Goal: Transaction & Acquisition: Download file/media

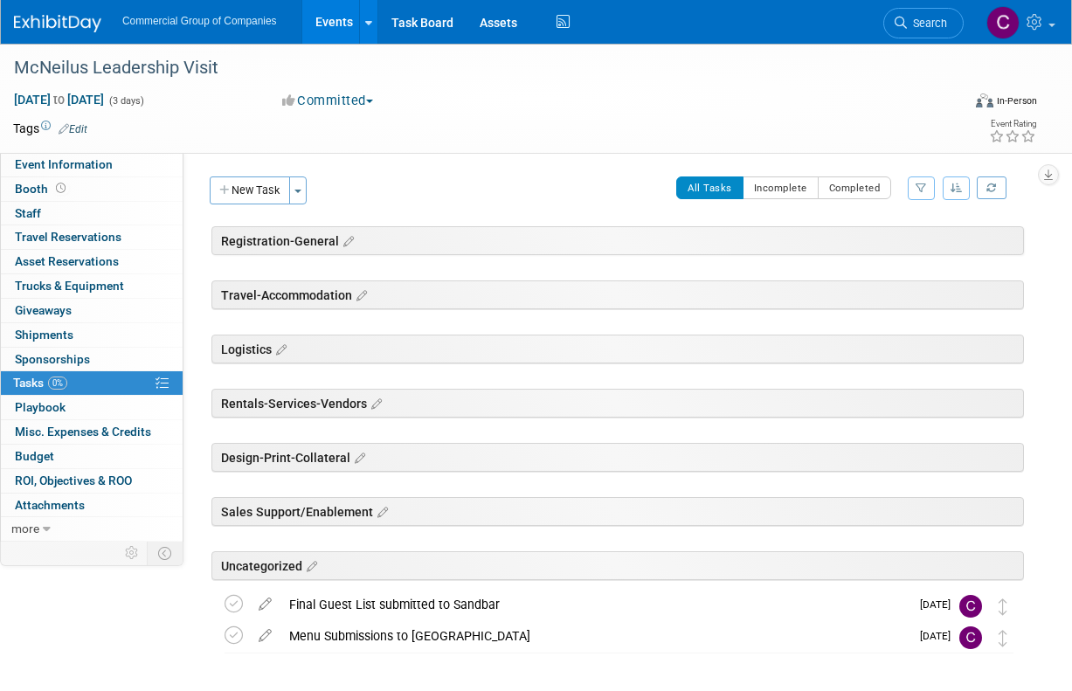
click at [78, 31] on img at bounding box center [57, 23] width 87 height 17
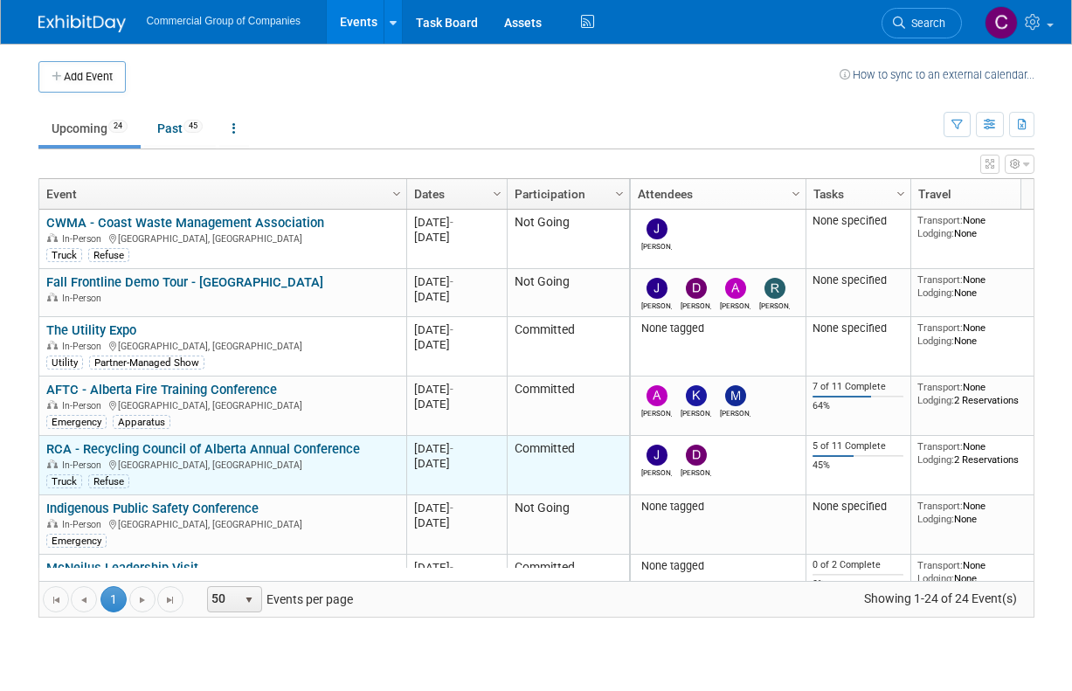
click at [349, 455] on link "RCA - Recycling Council of Alberta Annual Conference" at bounding box center [203, 449] width 314 height 16
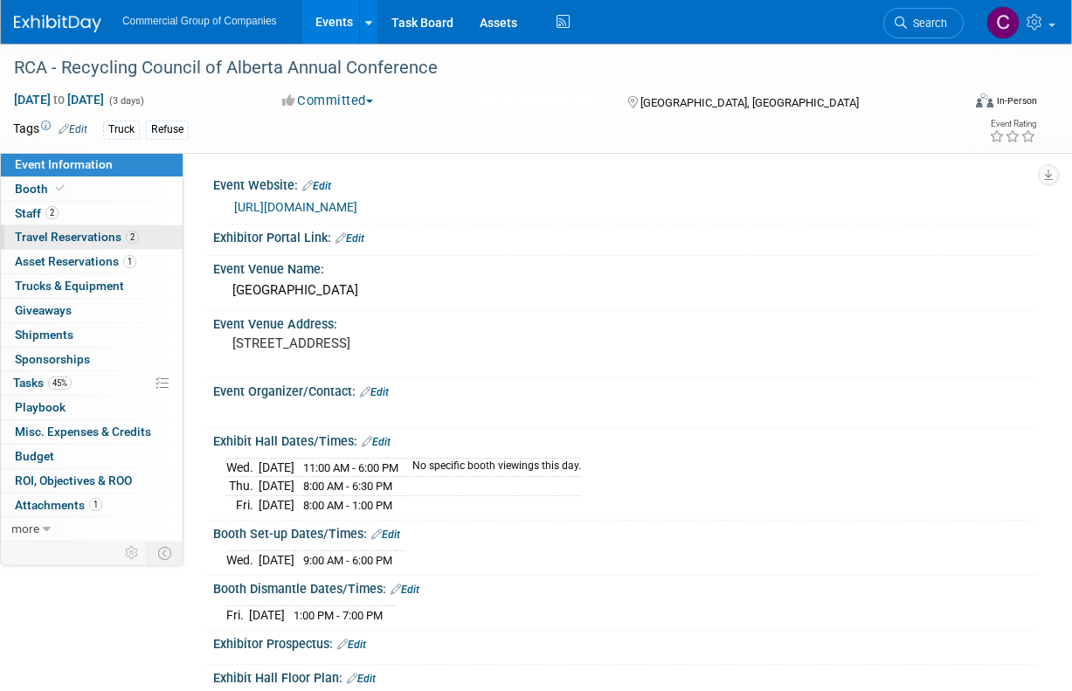
click at [121, 240] on span "Travel Reservations 2" at bounding box center [77, 237] width 124 height 14
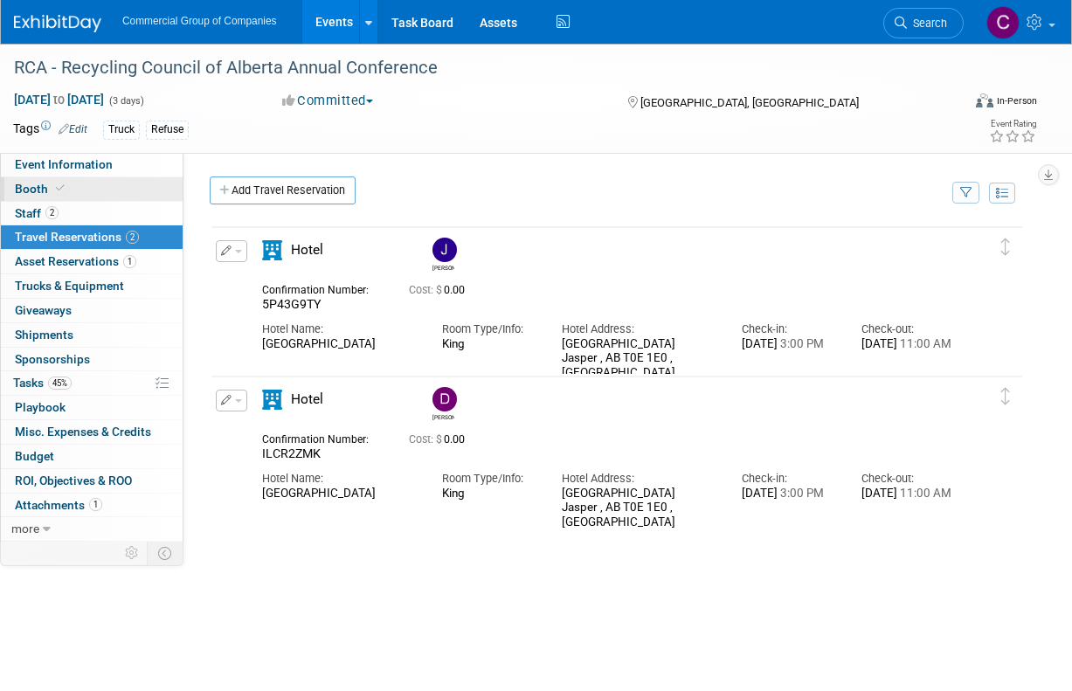
click at [53, 184] on span at bounding box center [60, 188] width 16 height 13
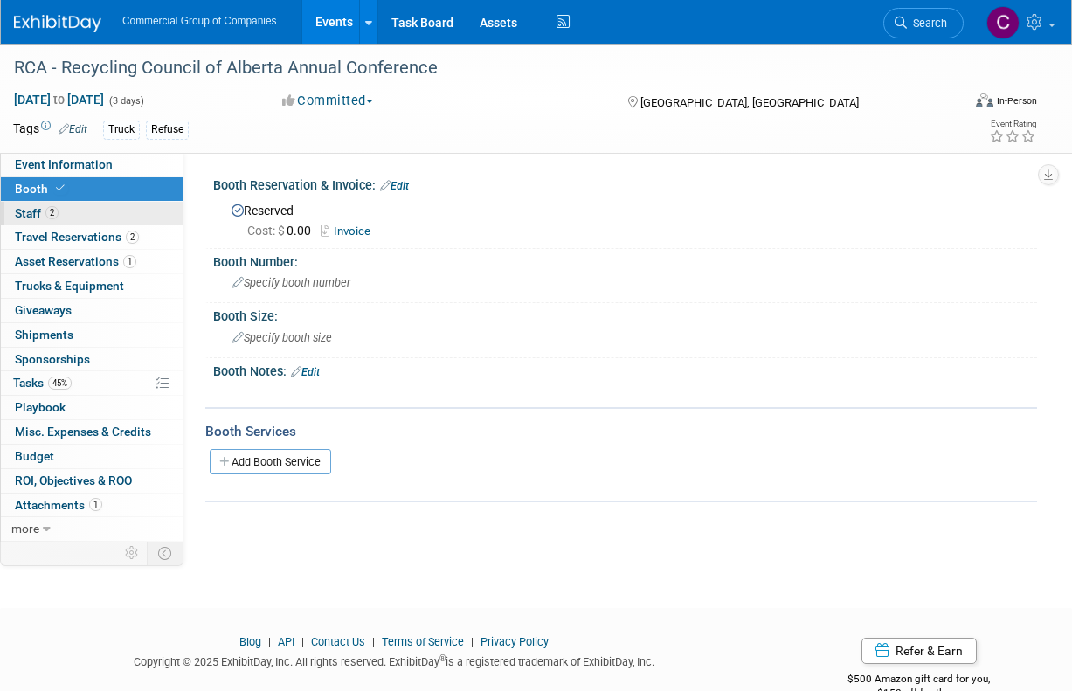
click at [62, 211] on link "2 Staff 2" at bounding box center [92, 214] width 182 height 24
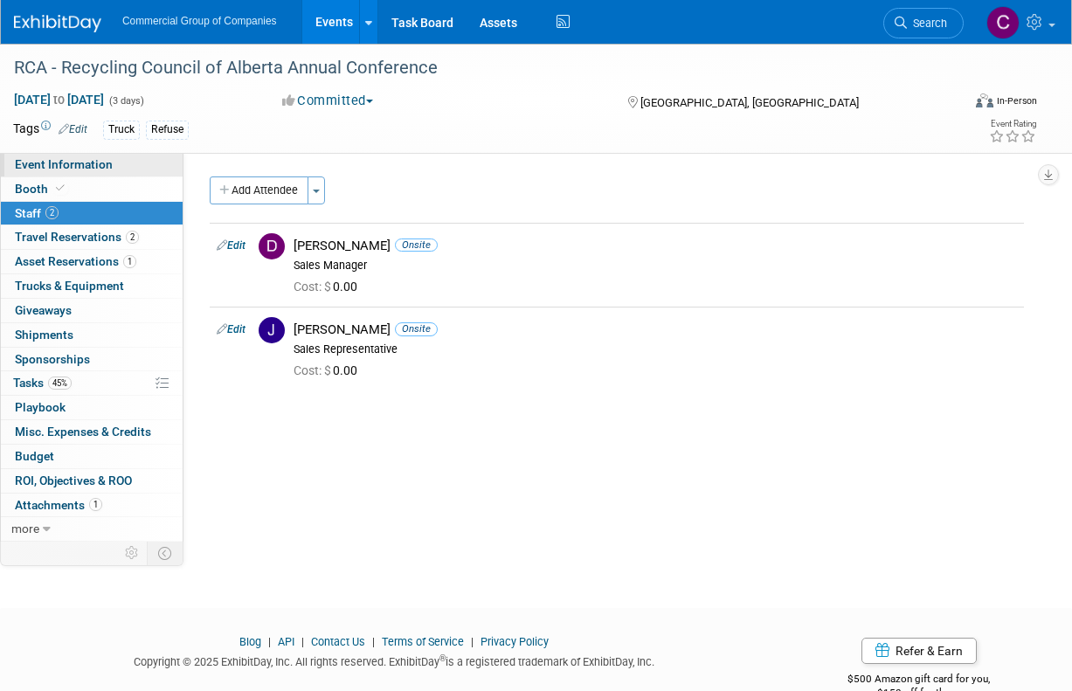
click at [71, 168] on span "Event Information" at bounding box center [64, 164] width 98 height 14
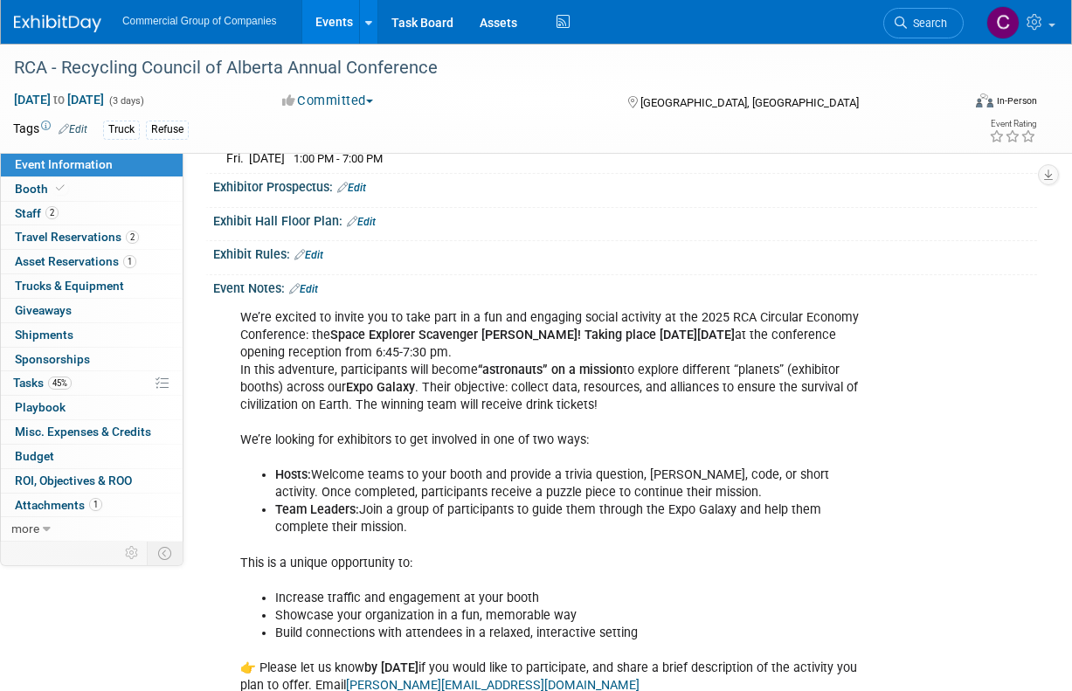
scroll to position [662, 0]
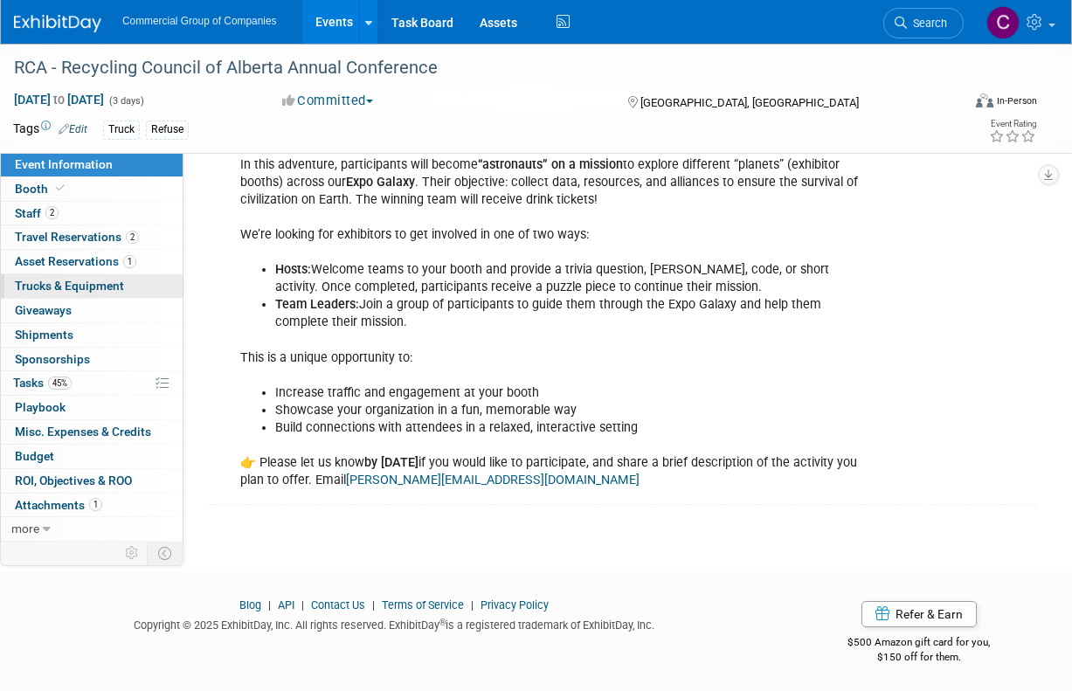
click at [101, 286] on span "Trucks & Equipment" at bounding box center [69, 286] width 109 height 14
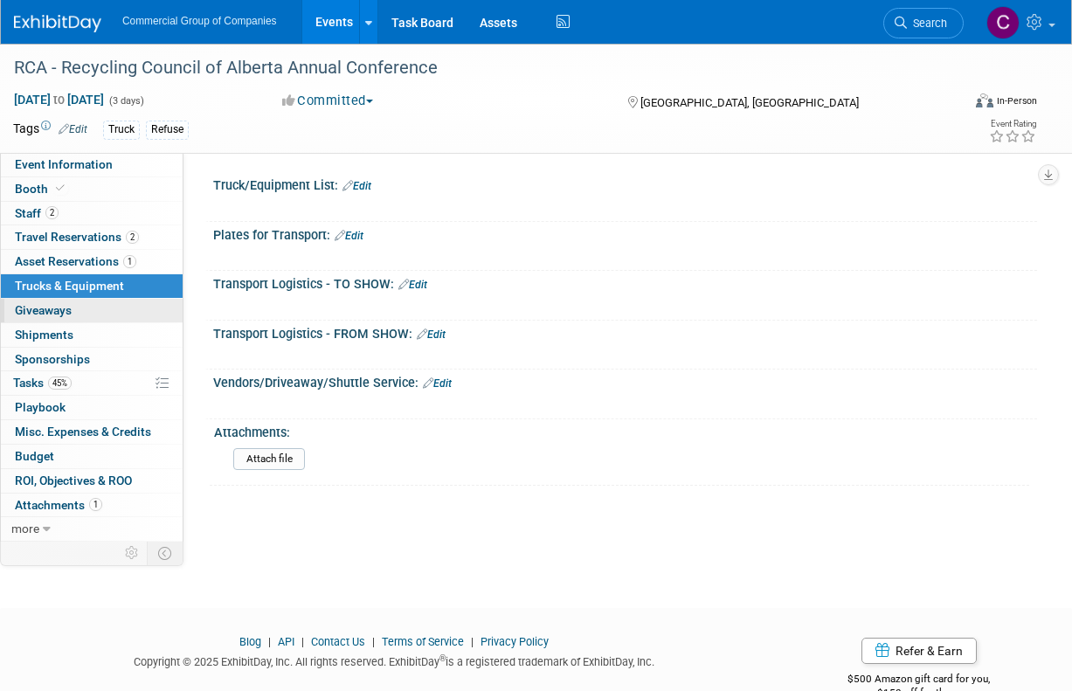
click at [107, 320] on link "0 Giveaways 0" at bounding box center [92, 311] width 182 height 24
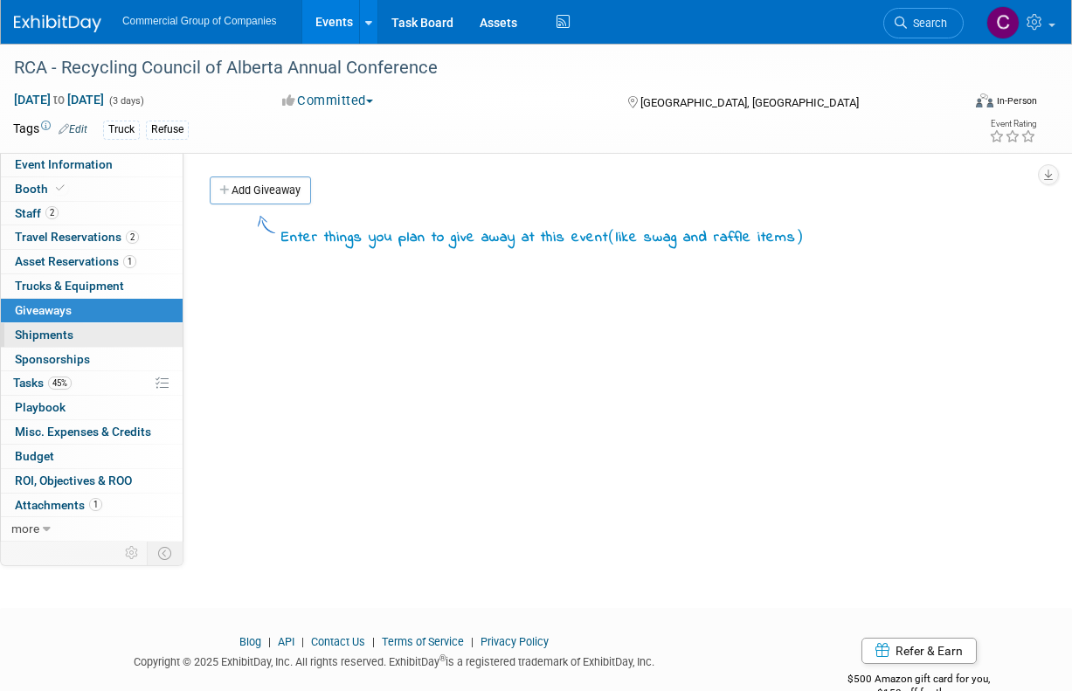
click at [114, 340] on link "0 Shipments 0" at bounding box center [92, 335] width 182 height 24
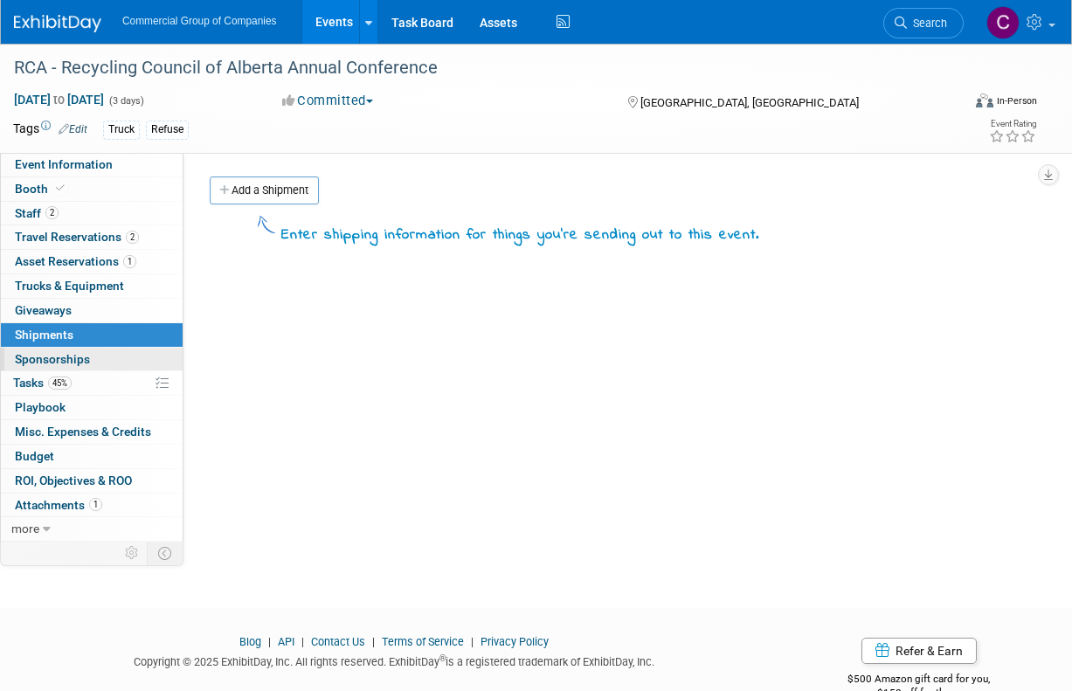
click at [118, 353] on link "0 Sponsorships 0" at bounding box center [92, 360] width 182 height 24
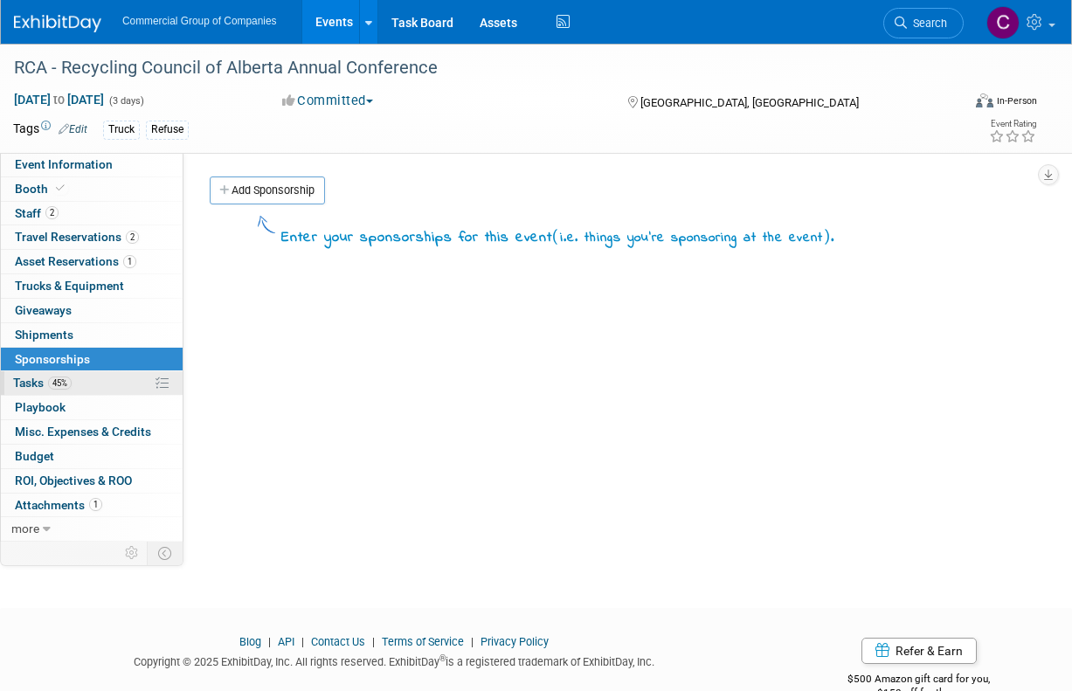
click at [109, 378] on link "45% Tasks 45%" at bounding box center [92, 383] width 182 height 24
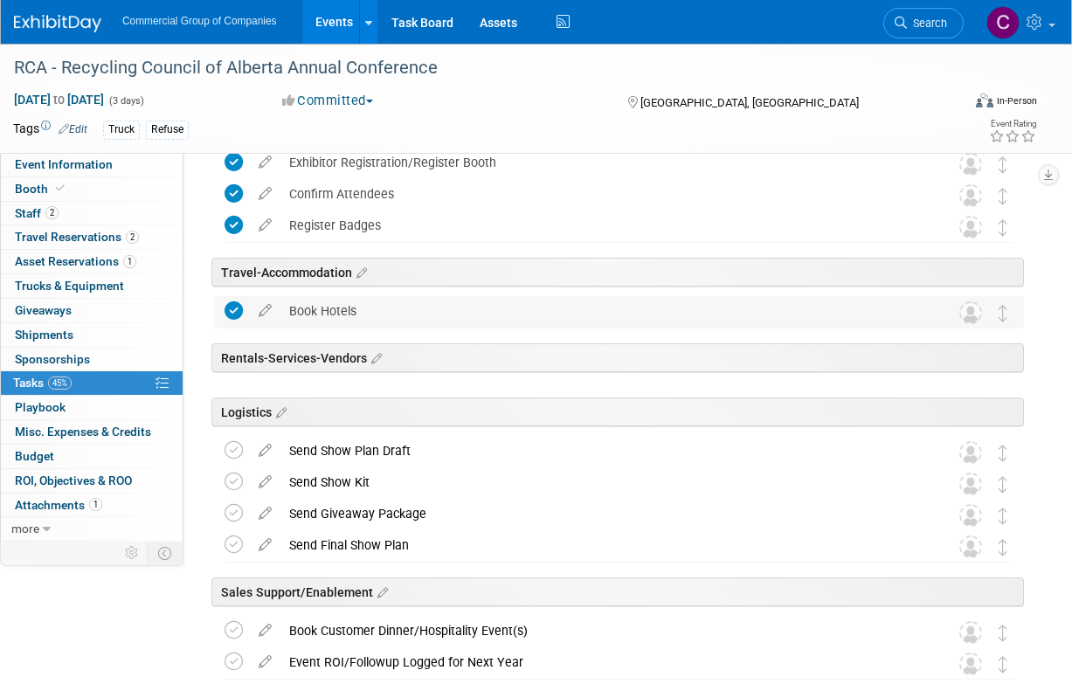
scroll to position [331, 0]
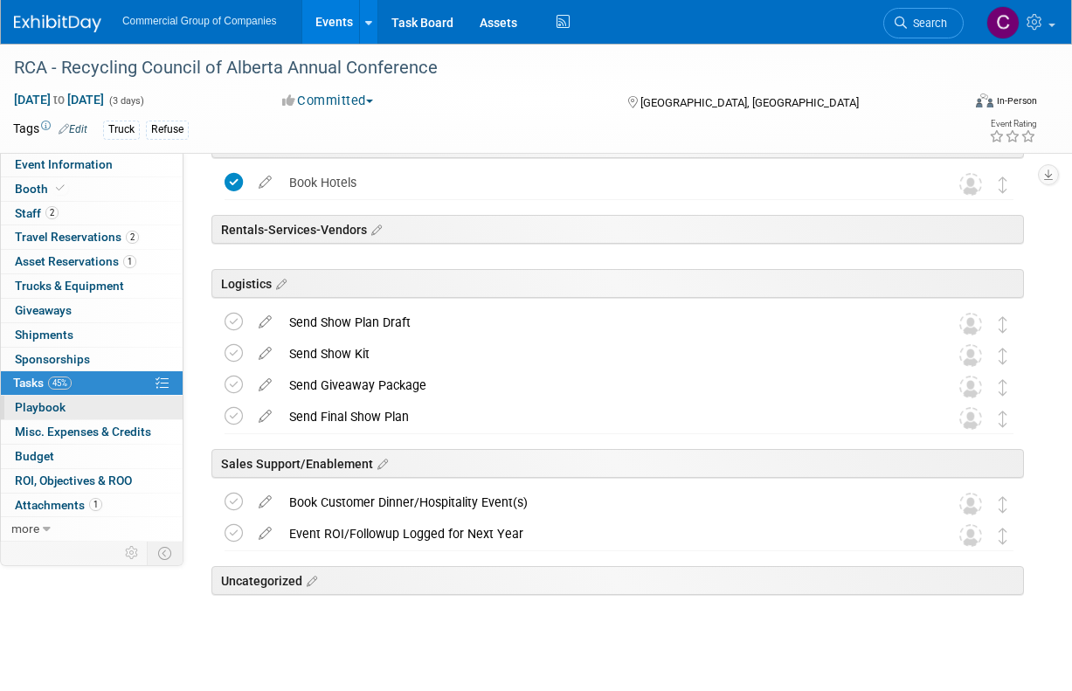
click at [74, 416] on link "0 Playbook 0" at bounding box center [92, 408] width 182 height 24
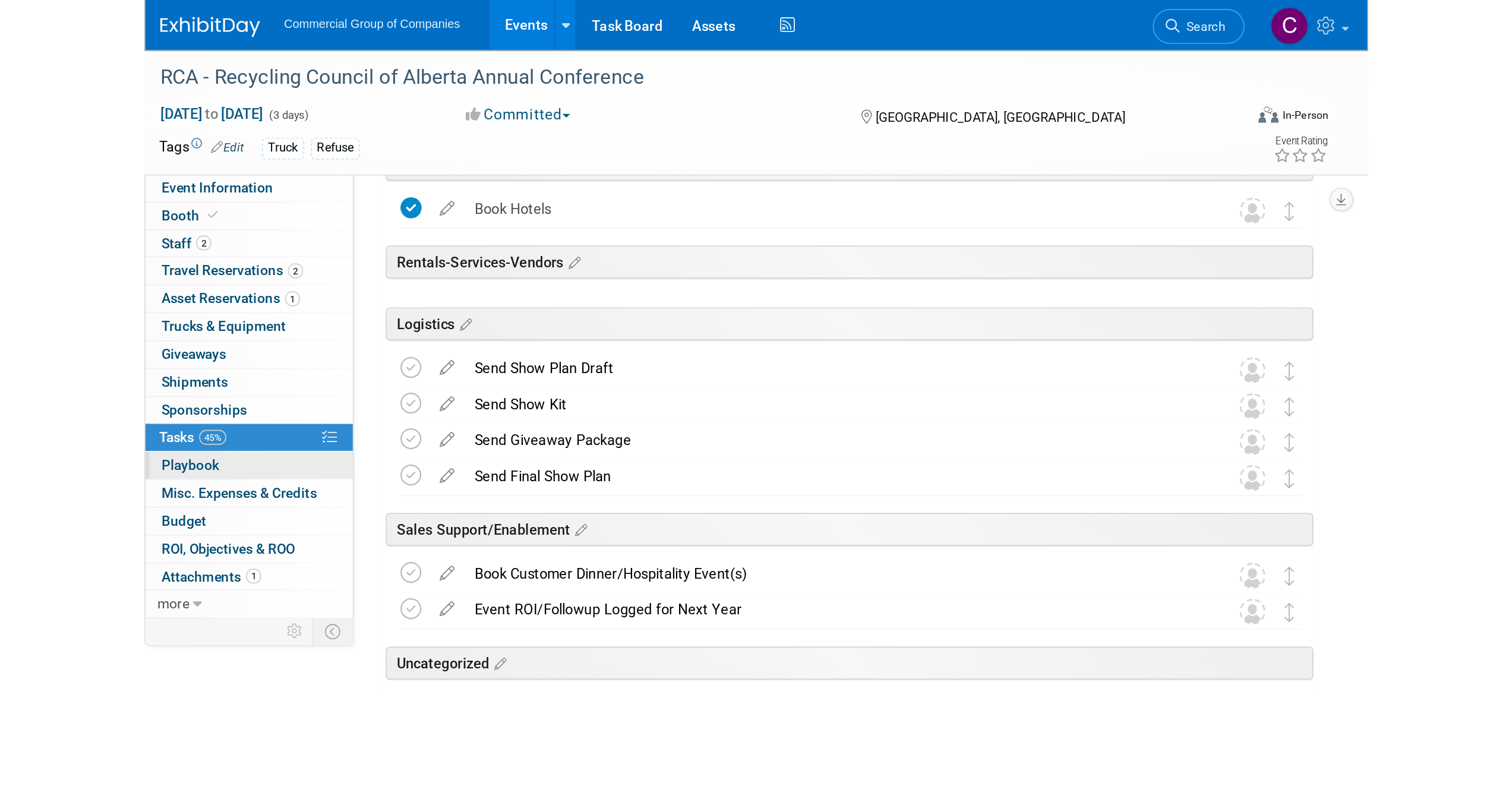
scroll to position [0, 0]
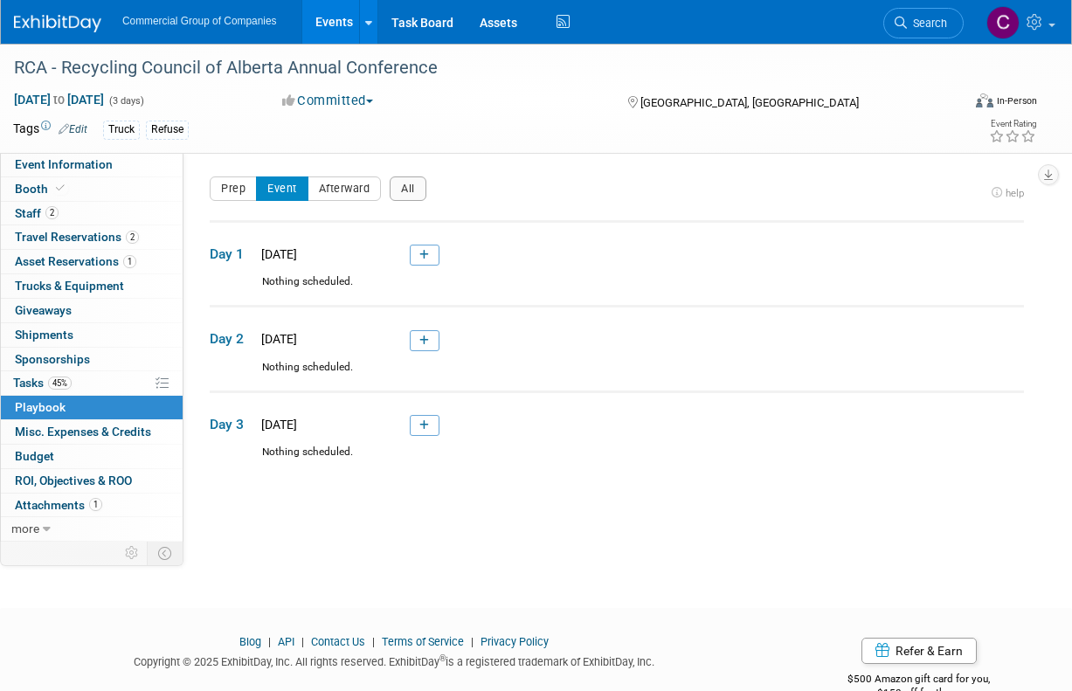
click at [73, 34] on div "Commercial Group of Companies Events Add Event Bulk Upload Events Shareable Eve…" at bounding box center [525, 22] width 1022 height 44
drag, startPoint x: 73, startPoint y: 31, endPoint x: 447, endPoint y: 4, distance: 374.7
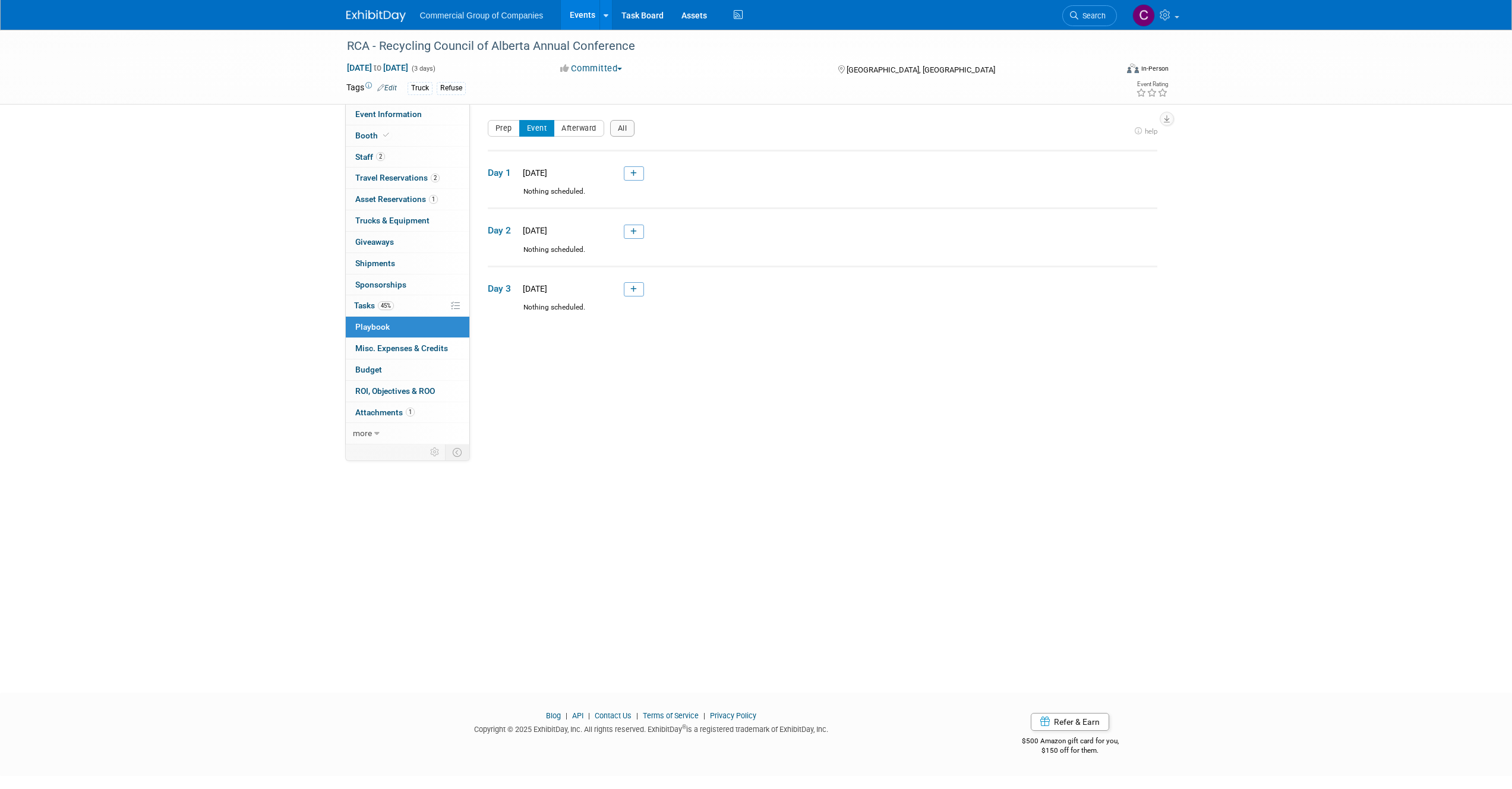
click at [365, 20] on img at bounding box center [375, 16] width 59 height 12
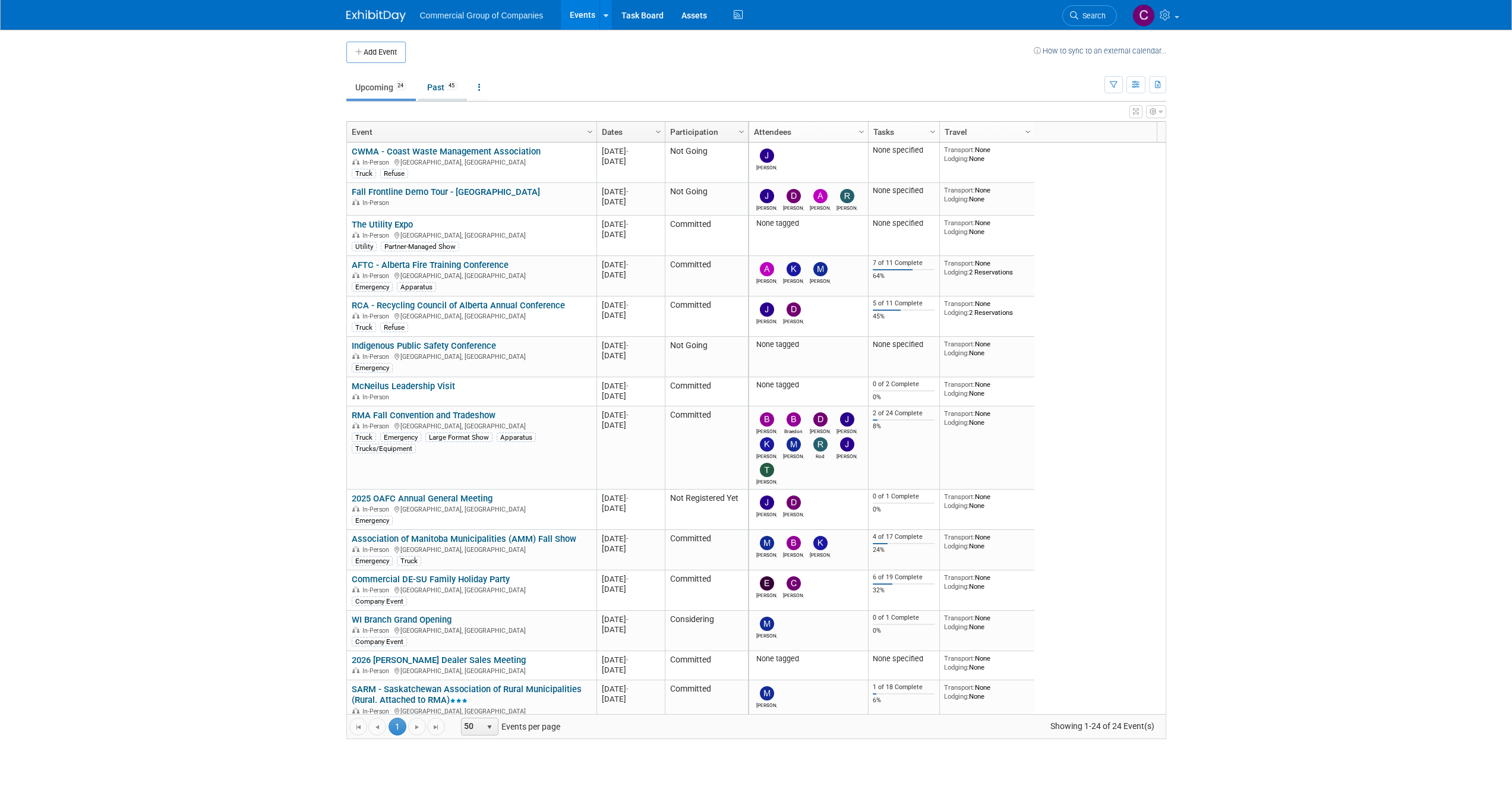
click at [425, 90] on link "Past 45" at bounding box center [443, 87] width 49 height 22
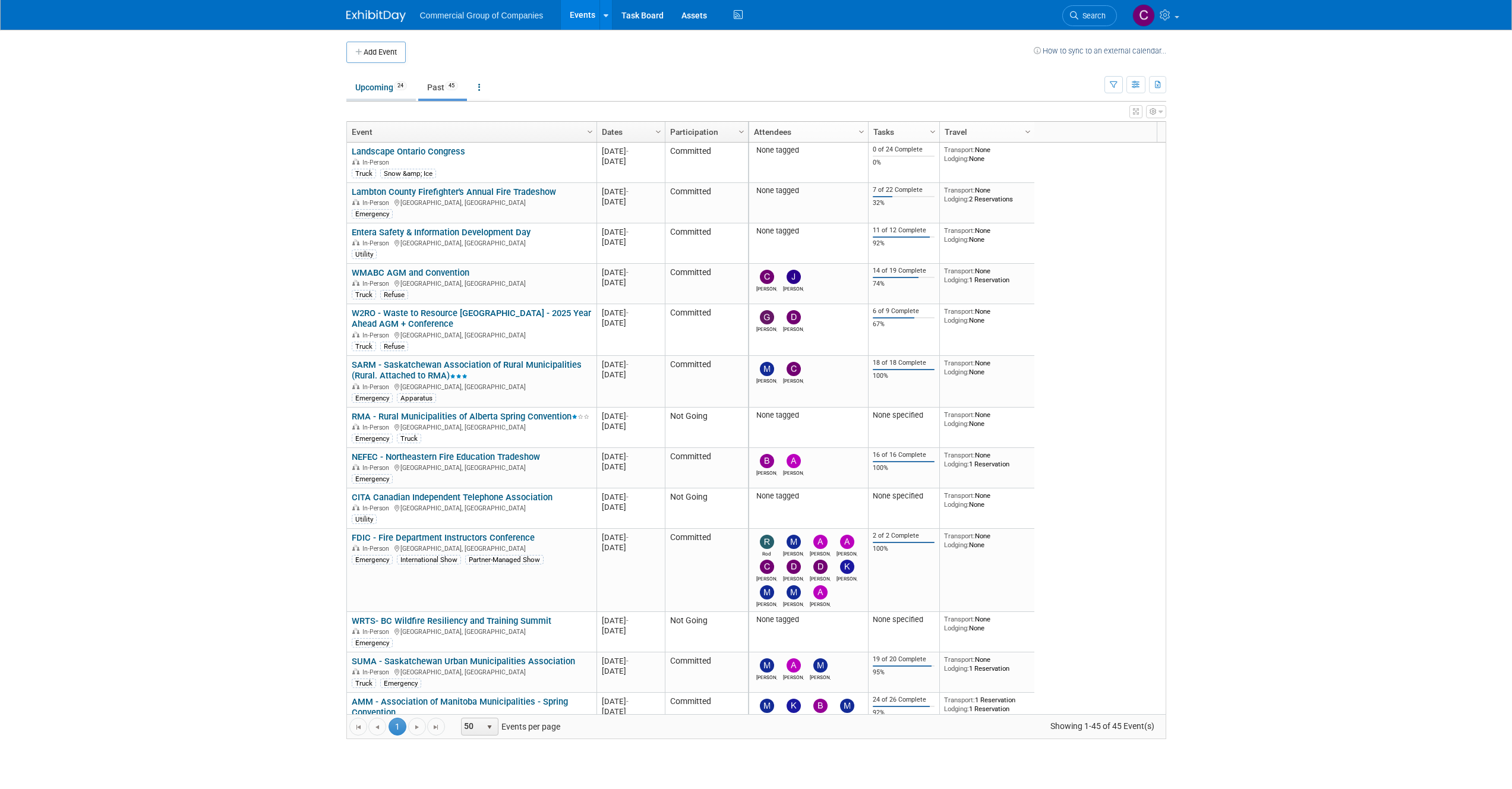
click at [397, 90] on link "Upcoming 24" at bounding box center [381, 87] width 69 height 22
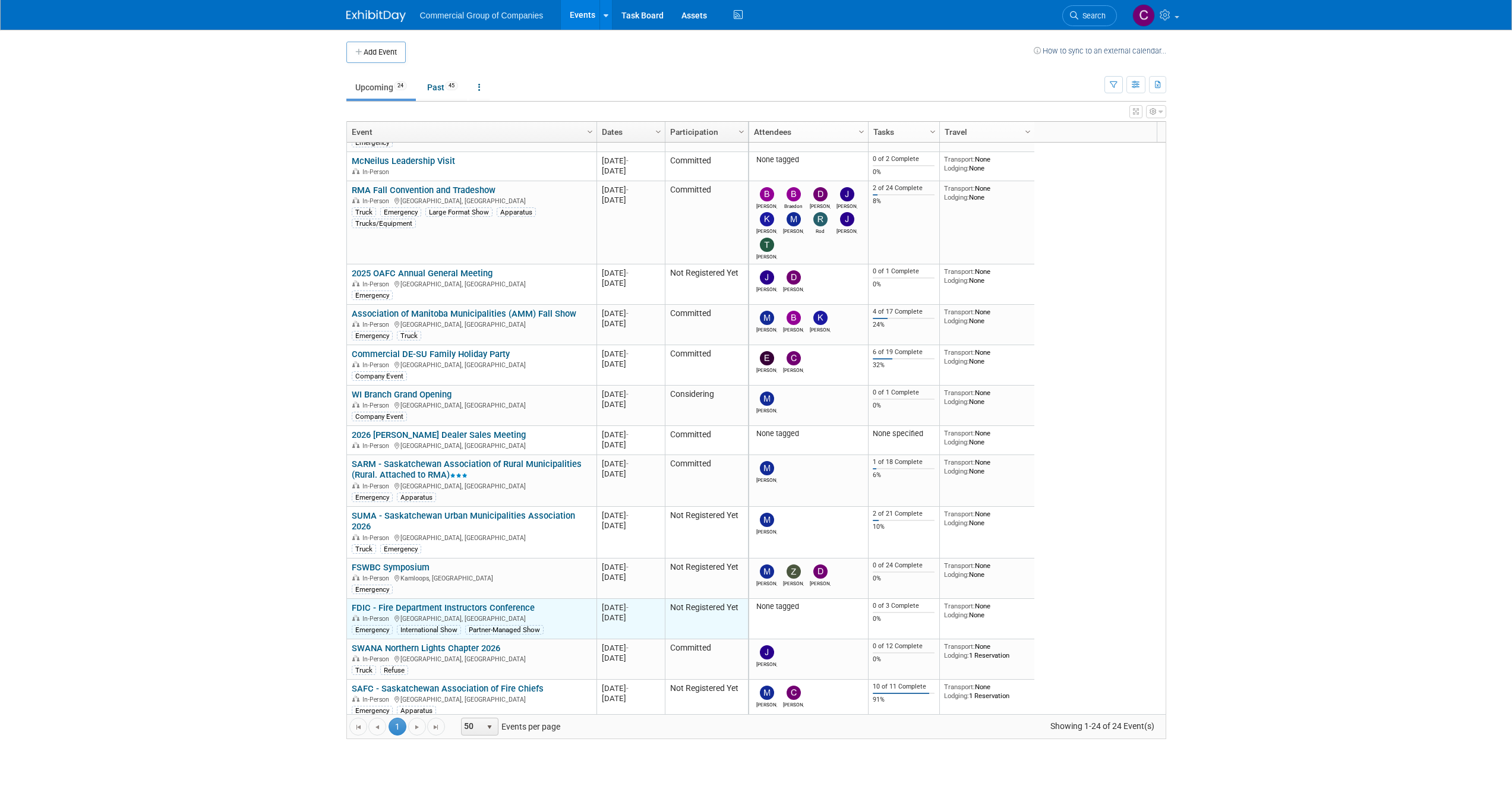
scroll to position [154, 0]
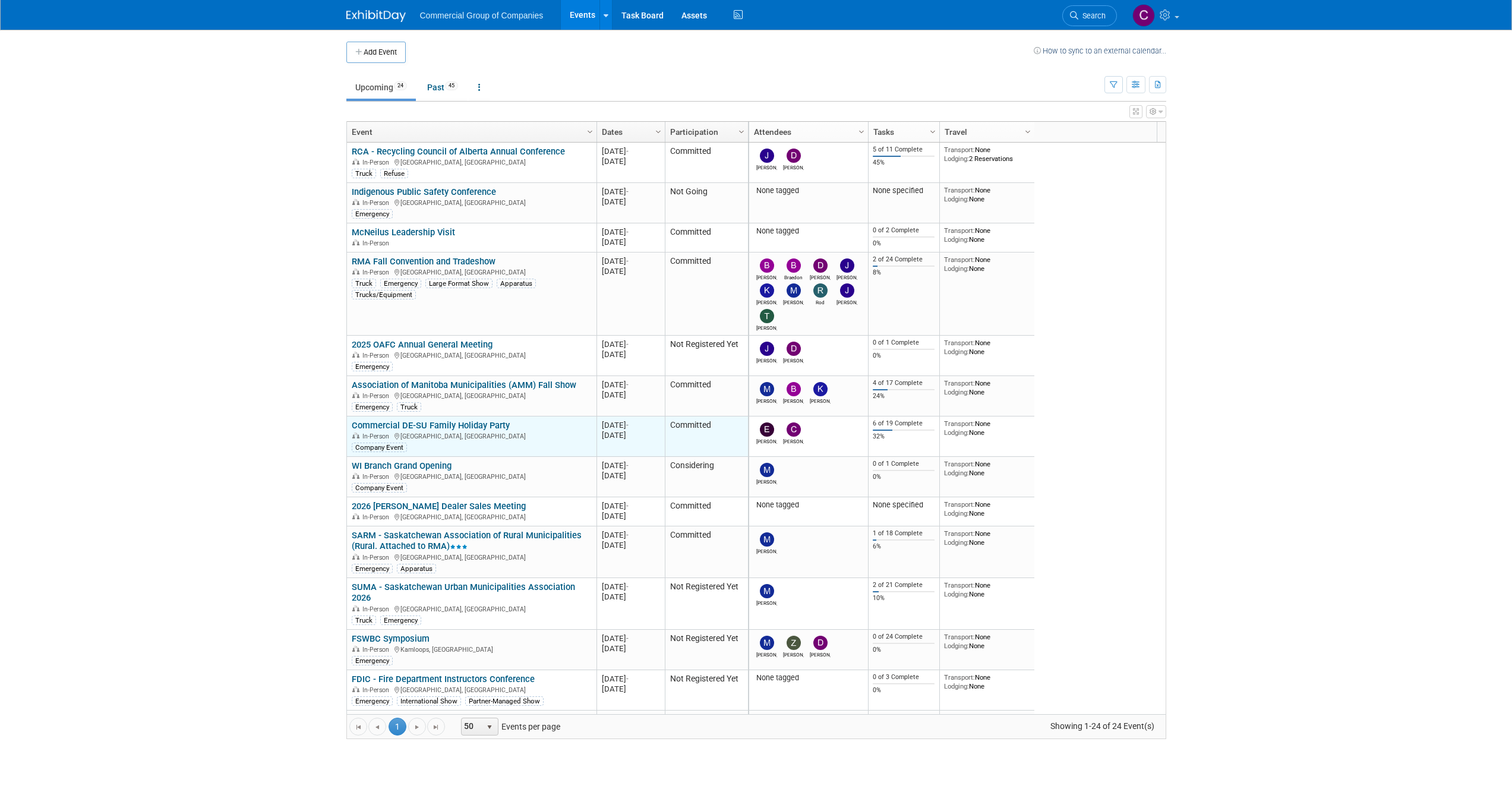
click at [420, 418] on td "Commercial DE-SU Family Holiday Party Commercial DE-SU Family Holiday Party In-…" at bounding box center [471, 436] width 250 height 40
click at [422, 421] on link "Commercial DE-SU Family Holiday Party" at bounding box center [431, 425] width 158 height 11
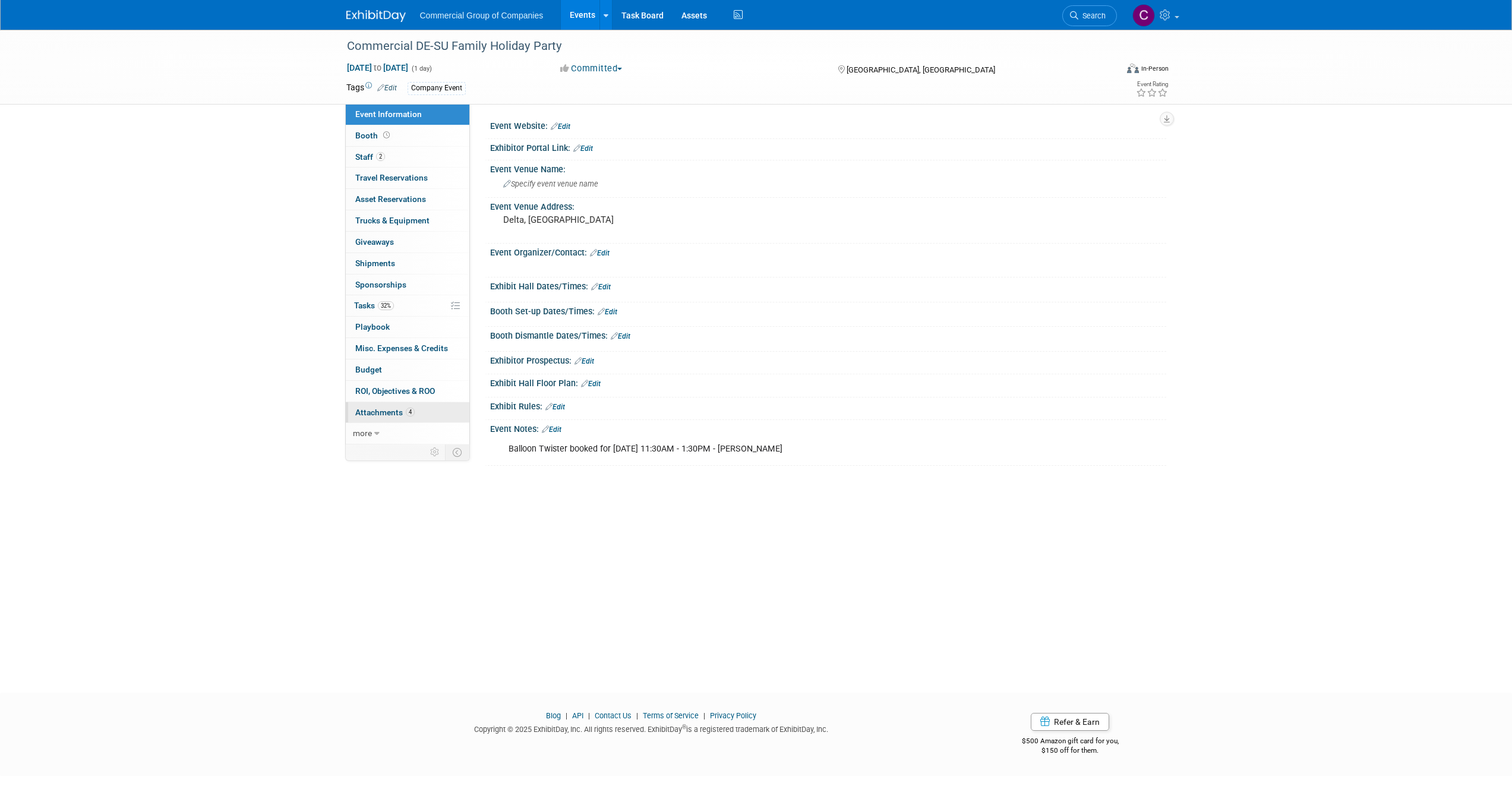
click at [404, 416] on span "Attachments 4" at bounding box center [384, 412] width 59 height 10
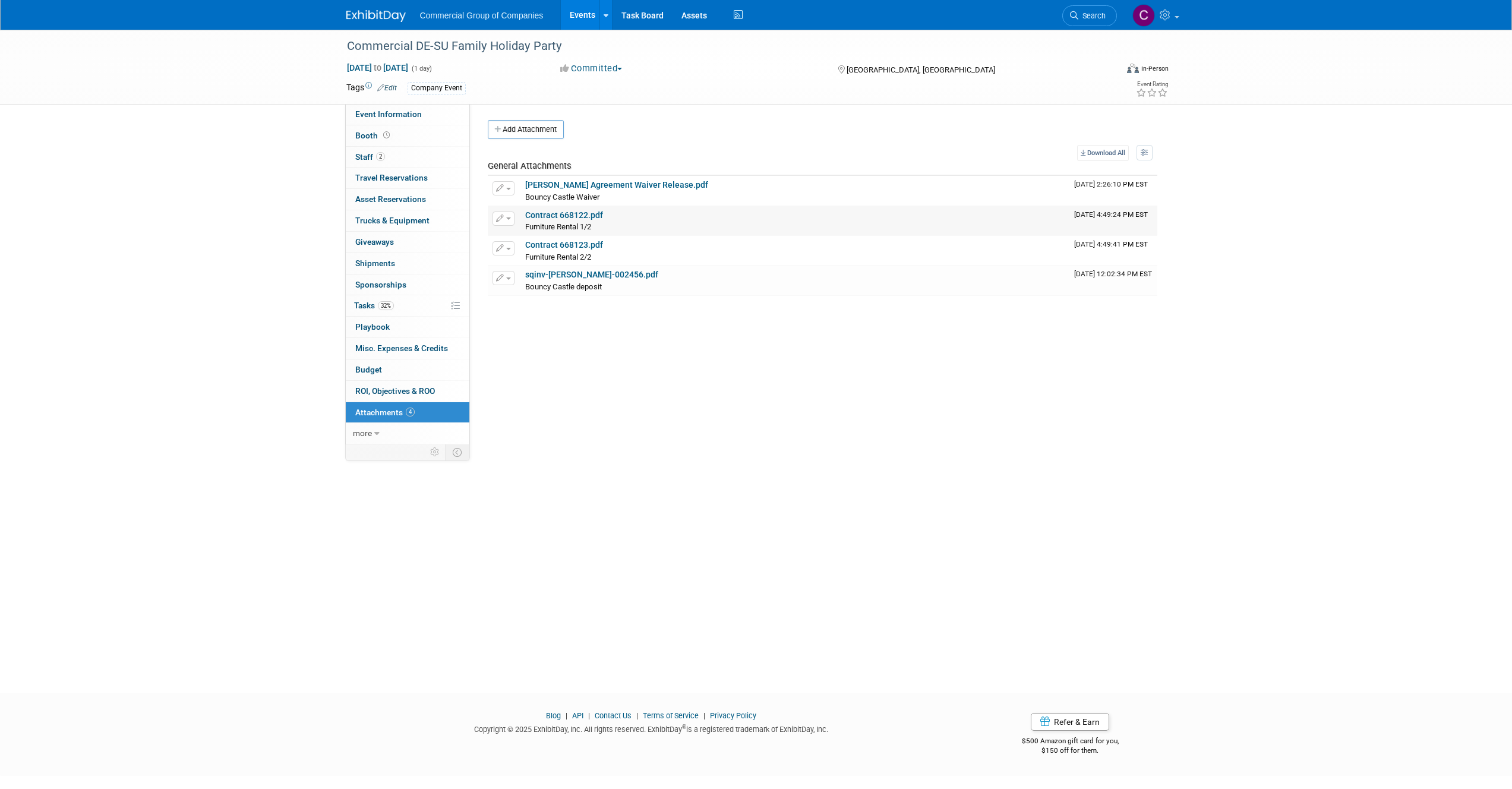
click at [596, 218] on link "Contract 668122.pdf" at bounding box center [564, 215] width 78 height 10
click at [556, 246] on link "Contract 668123.pdf" at bounding box center [564, 245] width 78 height 10
click at [504, 214] on button "button" at bounding box center [503, 218] width 22 height 14
click at [549, 234] on link "Download" at bounding box center [545, 237] width 105 height 16
click at [510, 215] on button "button" at bounding box center [503, 218] width 22 height 14
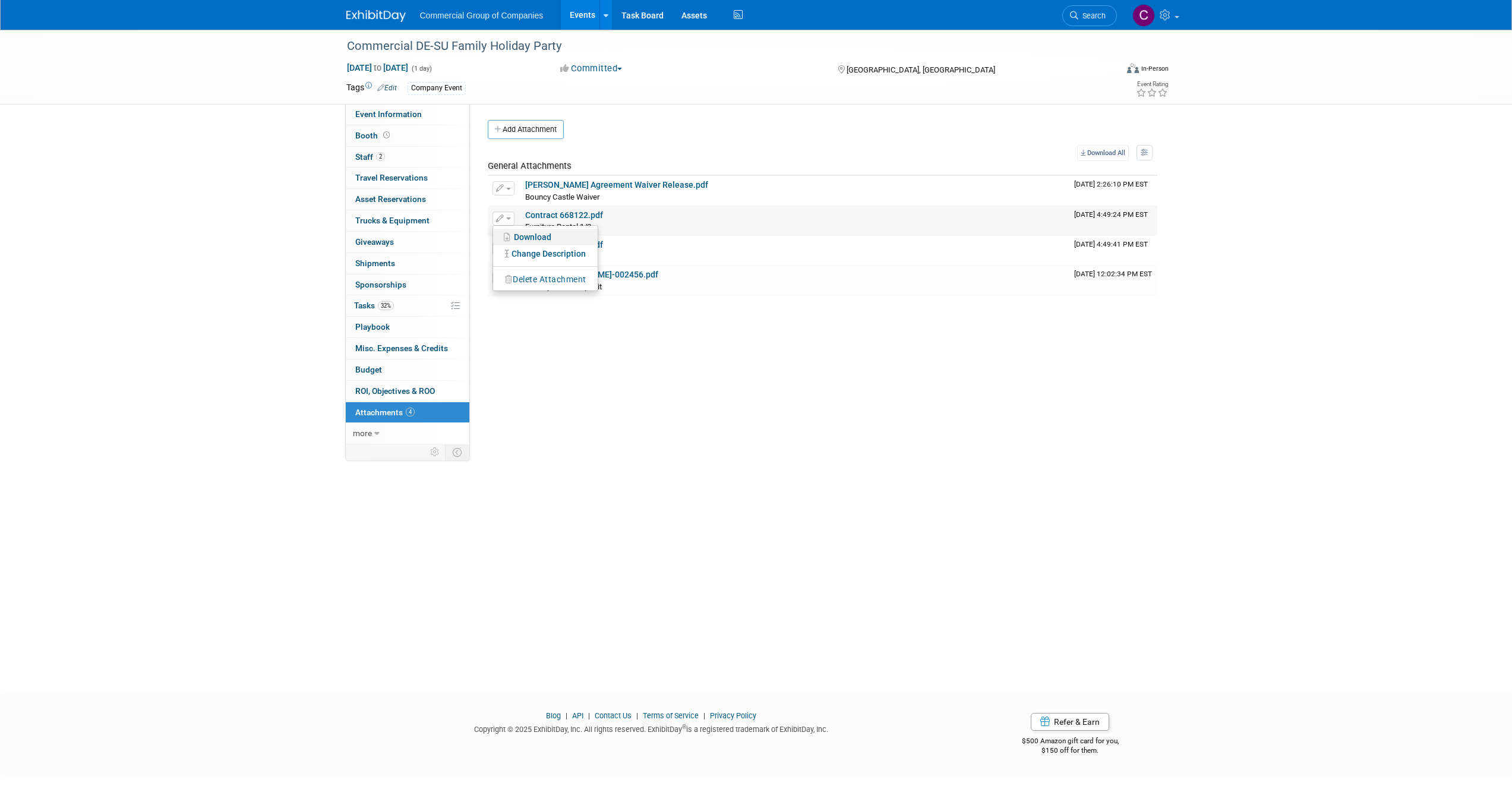
click at [507, 234] on icon at bounding box center [509, 237] width 10 height 8
click at [566, 246] on link "Contract 668123.pdf" at bounding box center [564, 245] width 78 height 10
